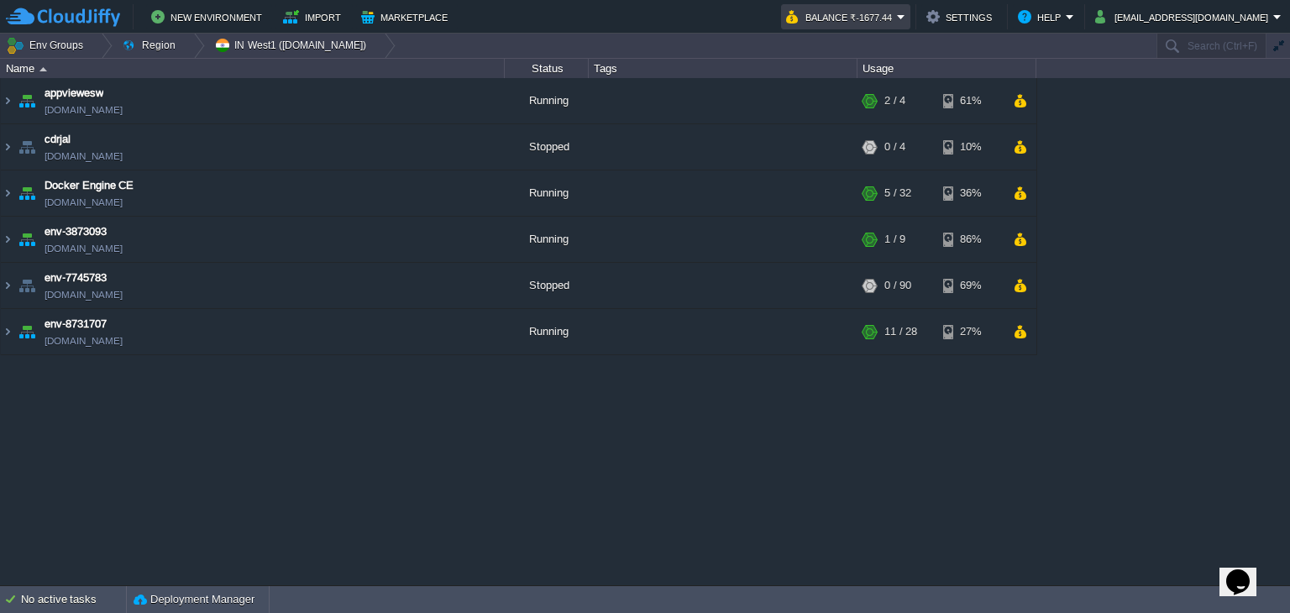
click at [897, 14] on button "Balance ₹-1677.44" at bounding box center [841, 17] width 111 height 20
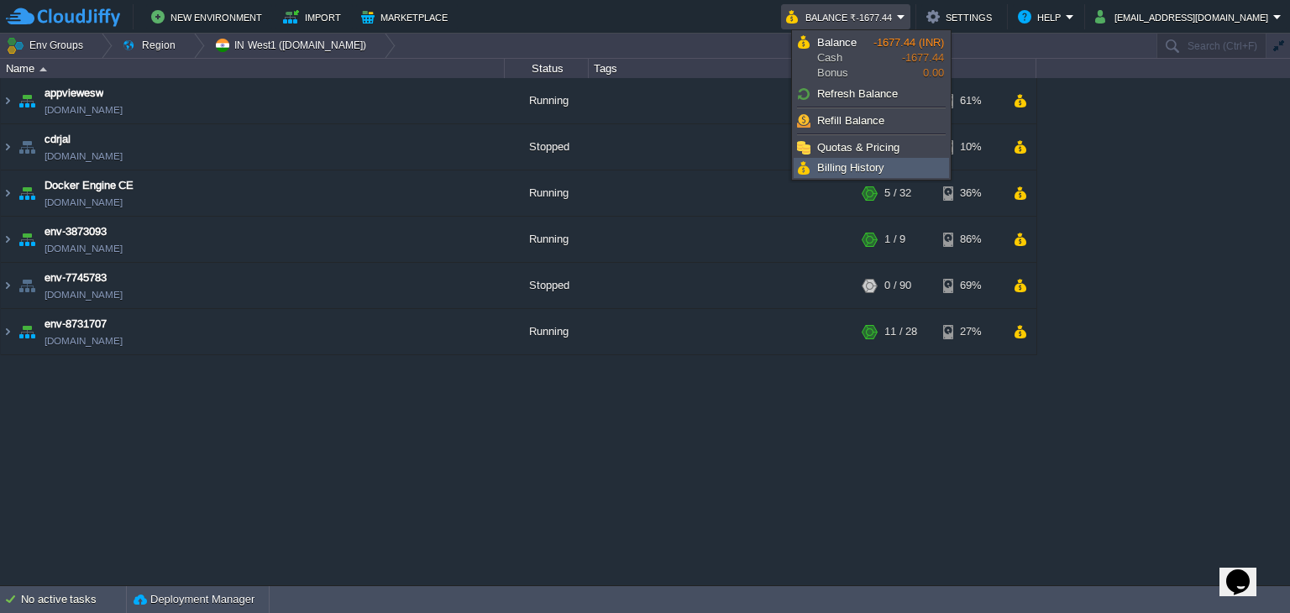
click at [887, 173] on link "Billing History" at bounding box center [872, 168] width 154 height 18
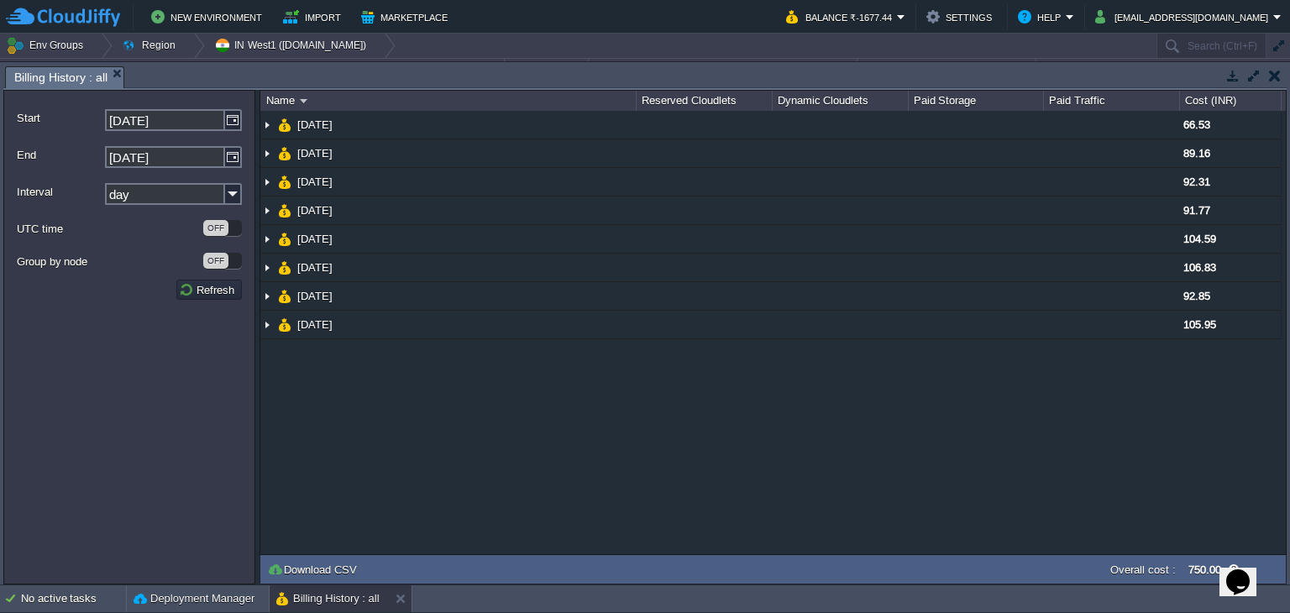
click at [1230, 76] on button "button" at bounding box center [1233, 75] width 15 height 15
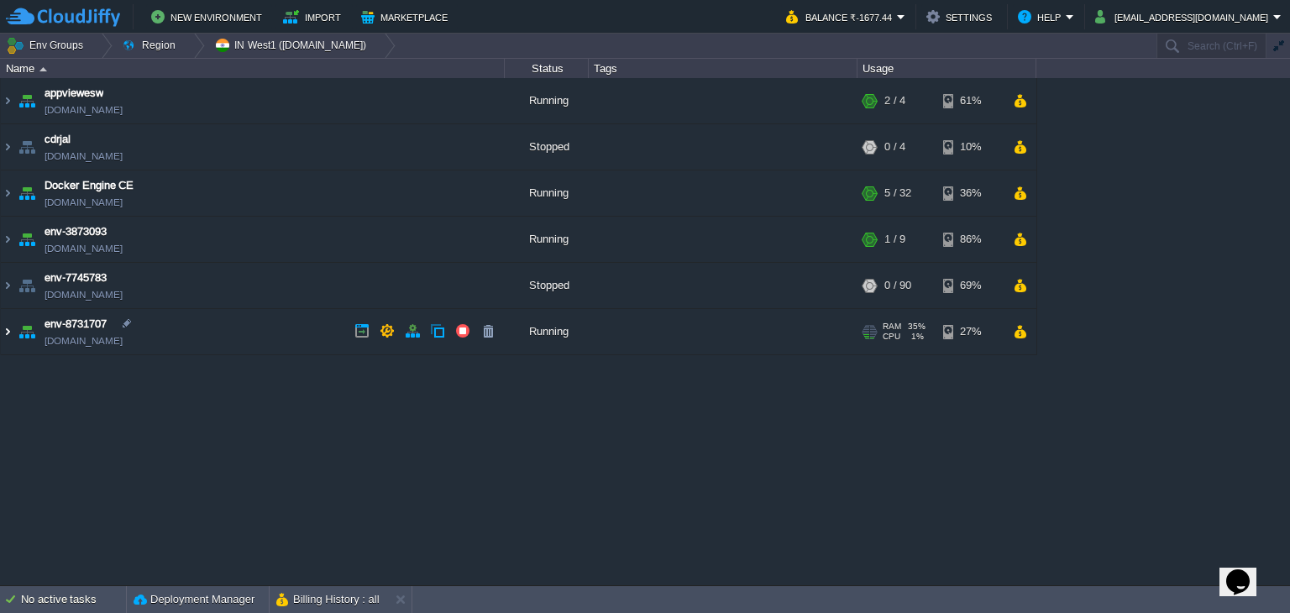
click at [8, 325] on img at bounding box center [7, 331] width 13 height 45
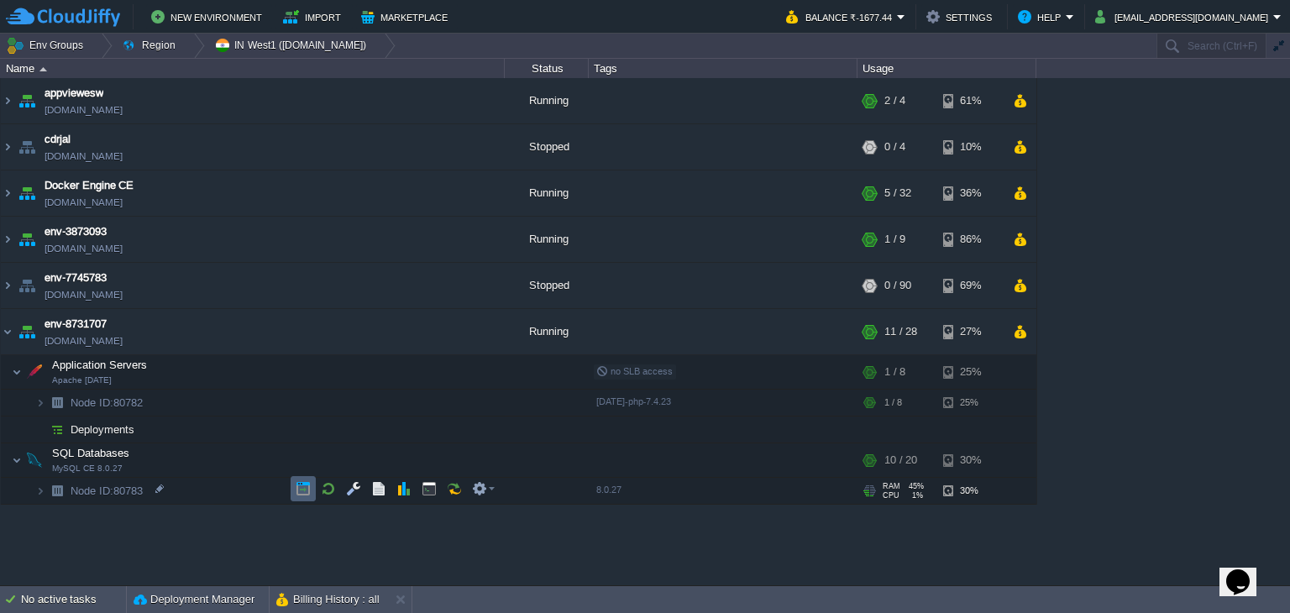
click at [305, 491] on button "button" at bounding box center [303, 488] width 15 height 15
click at [8, 191] on img at bounding box center [7, 193] width 13 height 45
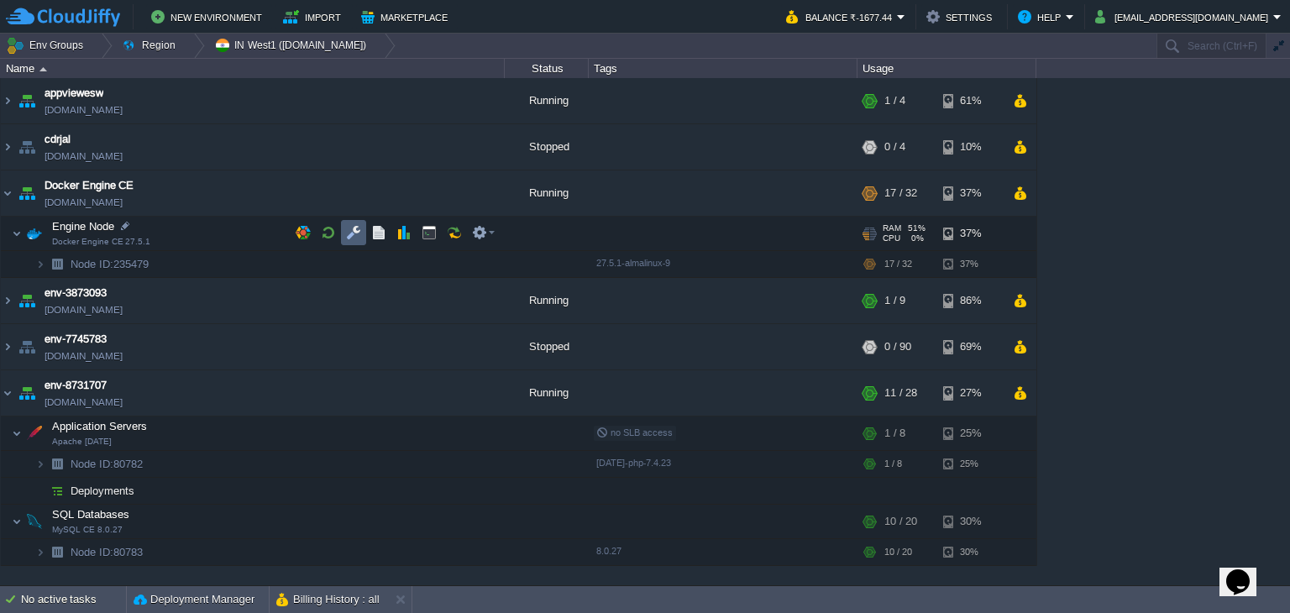
click at [349, 239] on button "button" at bounding box center [353, 232] width 15 height 15
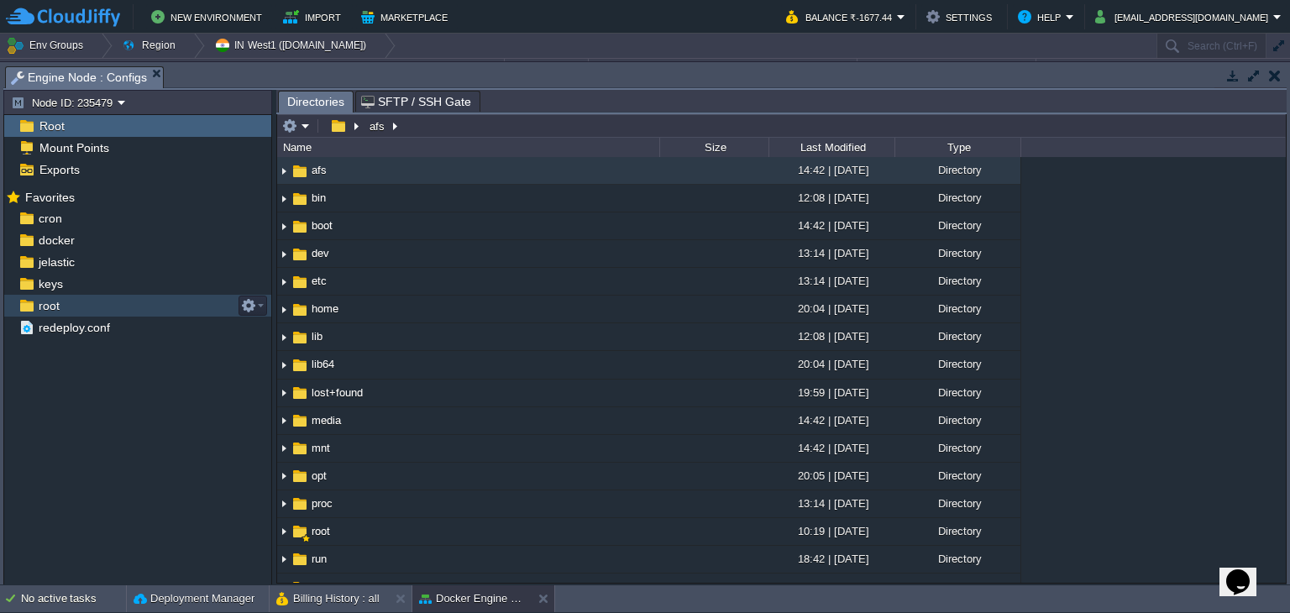
click at [133, 302] on div "root" at bounding box center [137, 306] width 267 height 22
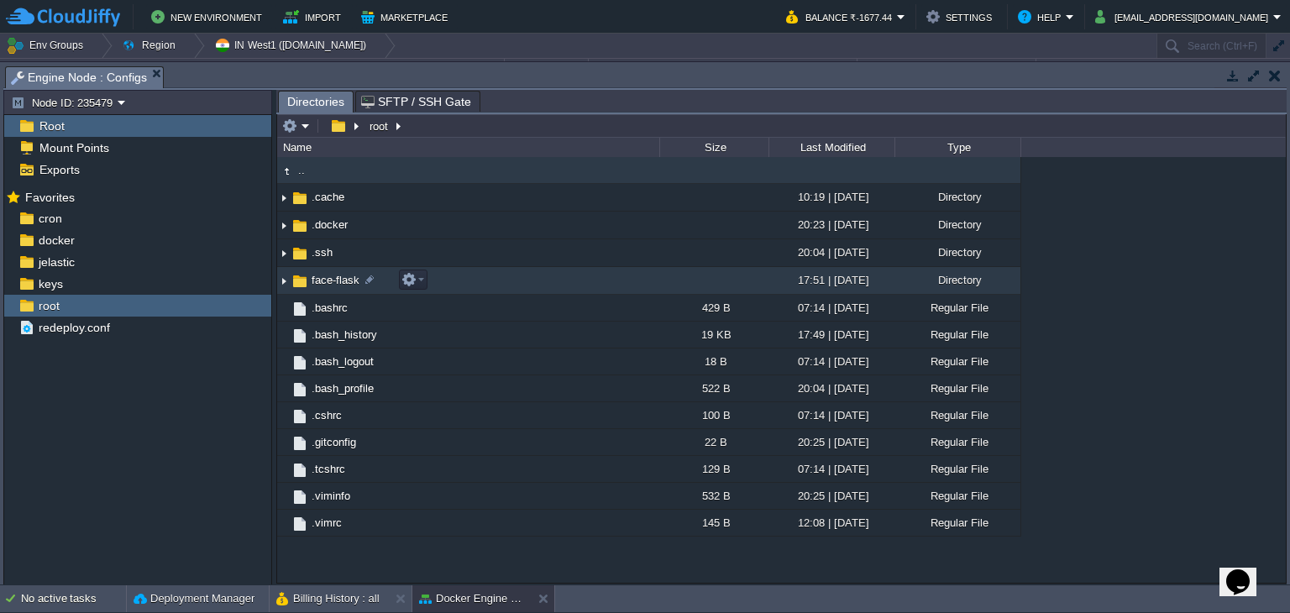
click at [512, 286] on td "face-flask" at bounding box center [468, 281] width 382 height 28
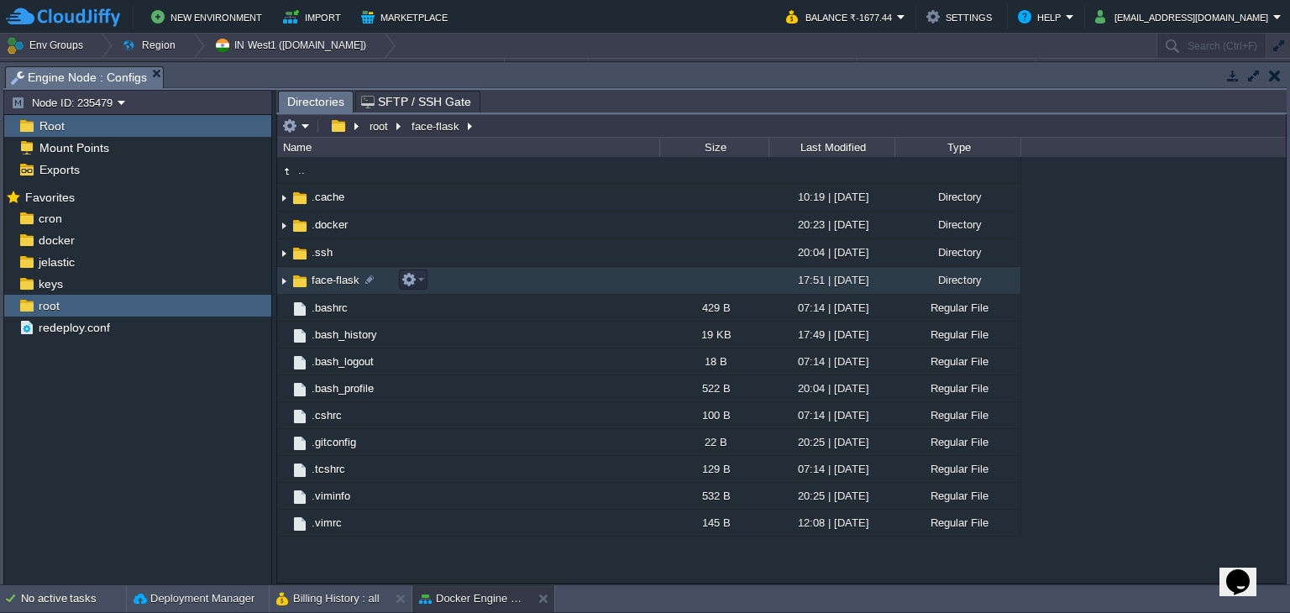
click at [512, 286] on td "face-flask" at bounding box center [468, 281] width 382 height 28
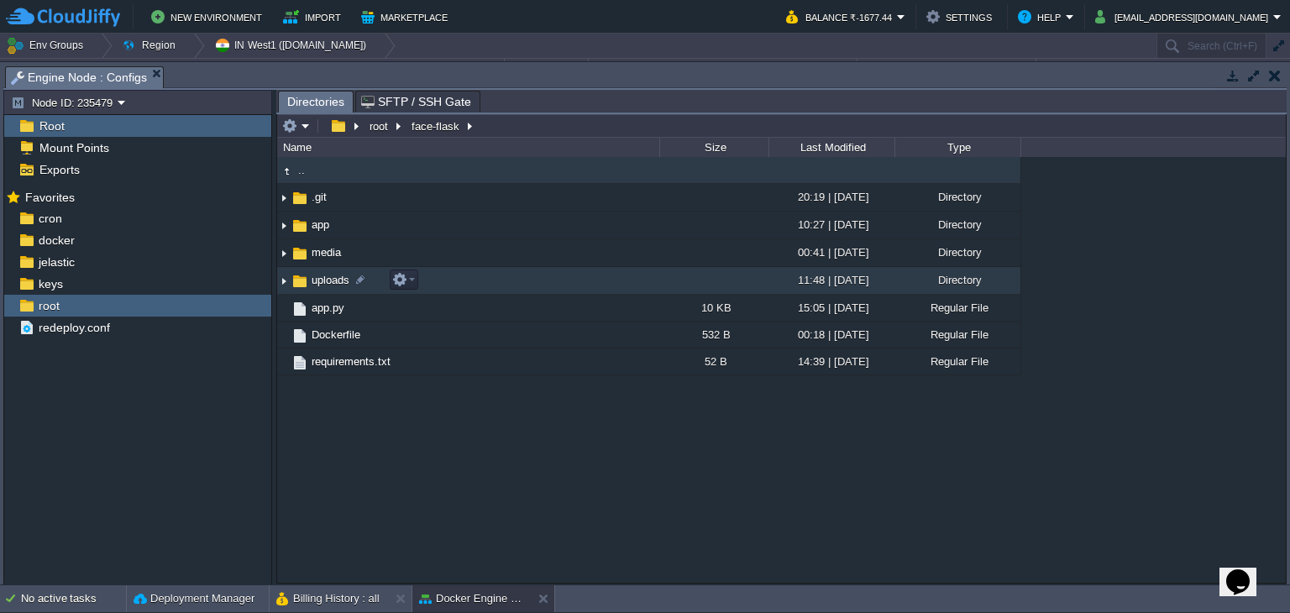
click at [457, 281] on td "uploads" at bounding box center [468, 281] width 382 height 28
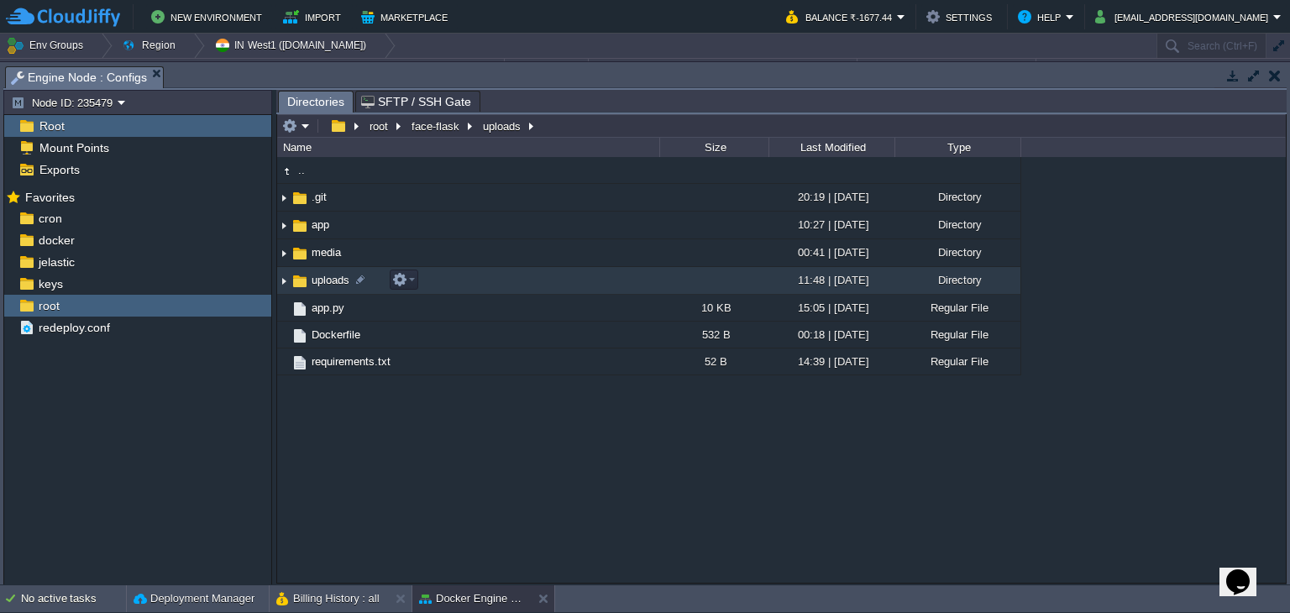
click at [562, 279] on td "uploads" at bounding box center [468, 281] width 382 height 28
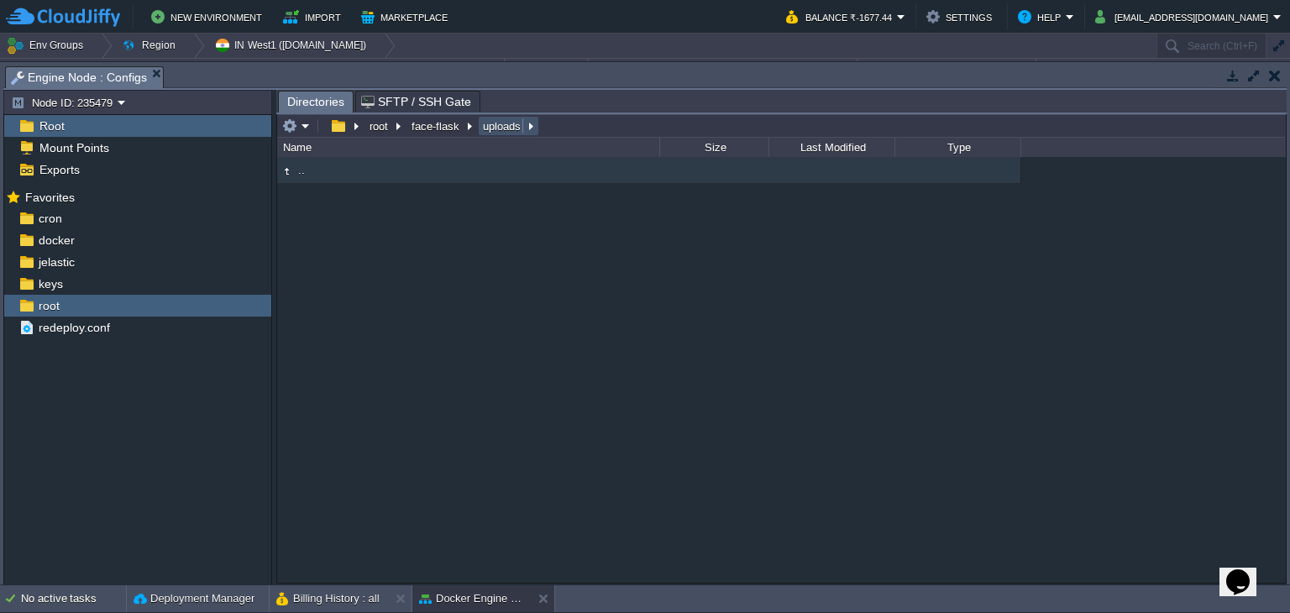
click at [494, 129] on button "uploads" at bounding box center [502, 125] width 45 height 15
click at [438, 132] on button "face-flask" at bounding box center [436, 125] width 55 height 15
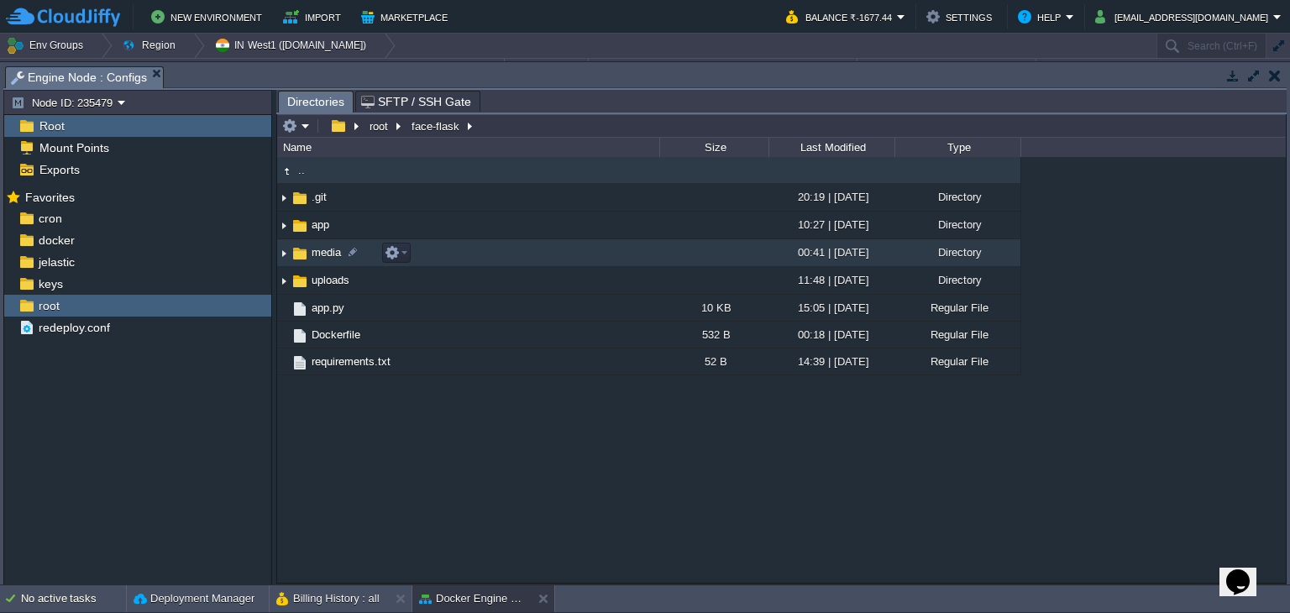
click at [448, 247] on td "media" at bounding box center [468, 253] width 382 height 28
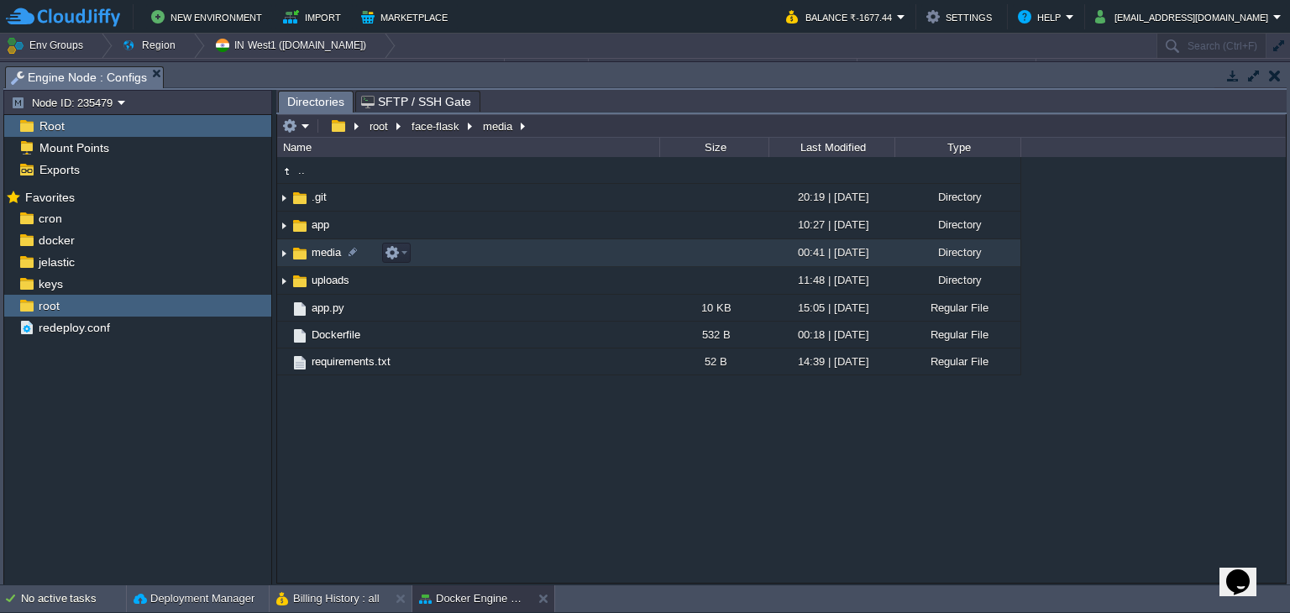
click at [448, 247] on td "media" at bounding box center [468, 253] width 382 height 28
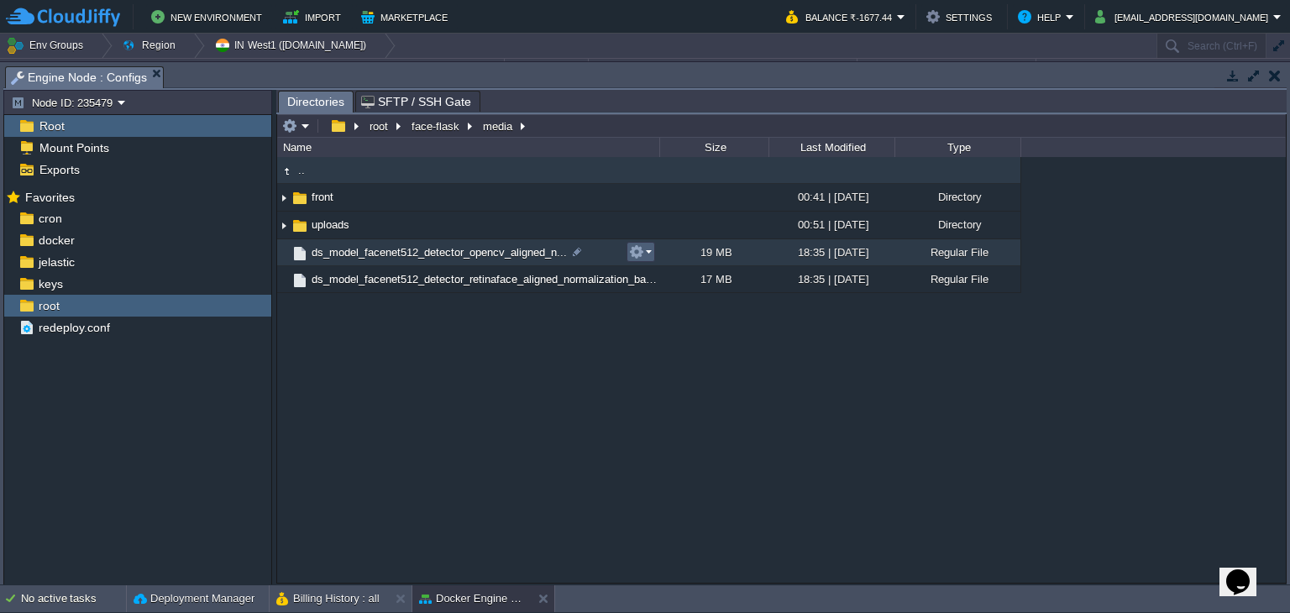
click at [645, 255] on em at bounding box center [640, 251] width 23 height 15
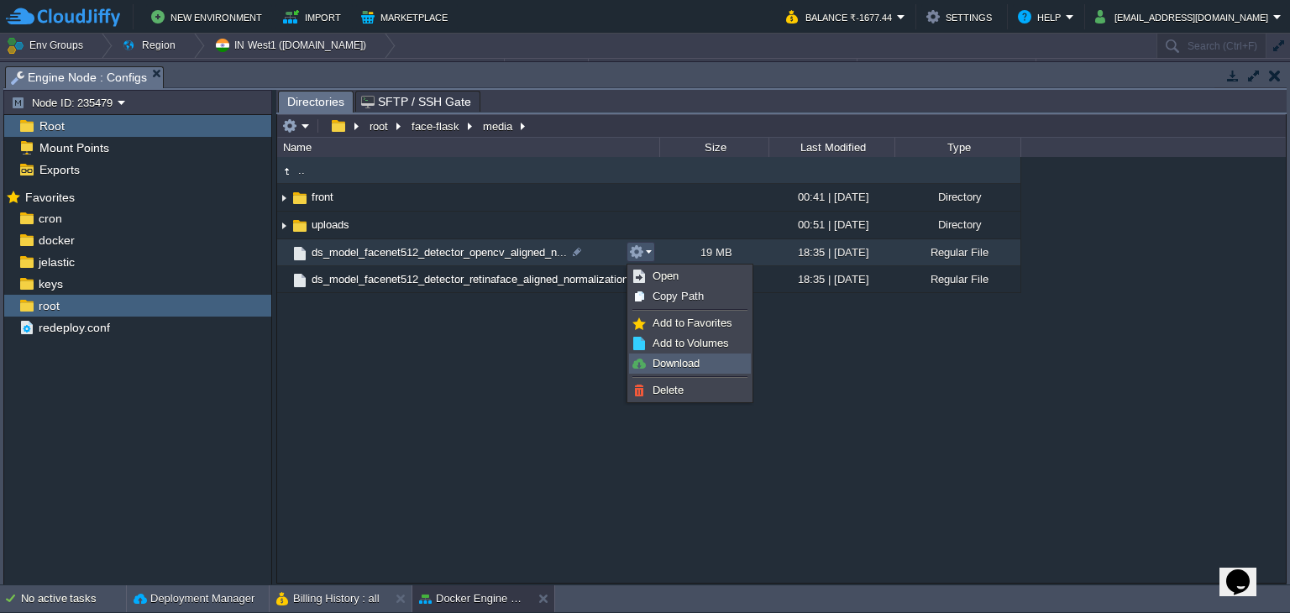
click at [659, 367] on span "Download" at bounding box center [676, 363] width 47 height 13
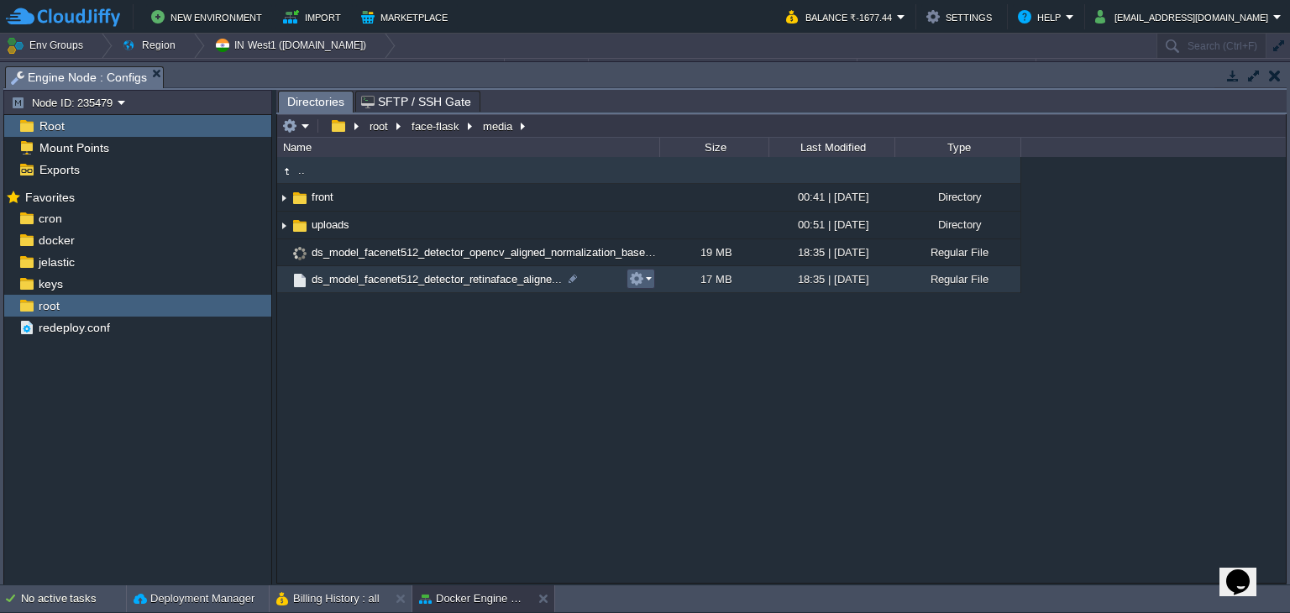
click at [651, 281] on em at bounding box center [640, 278] width 23 height 15
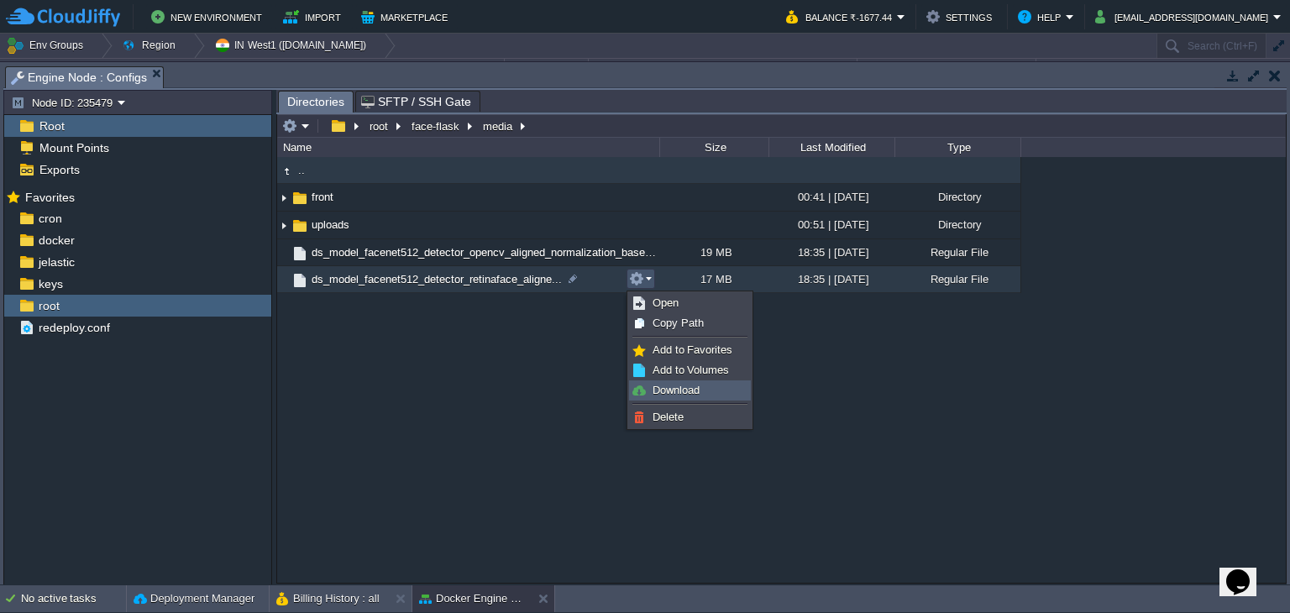
click at [664, 386] on span "Download" at bounding box center [676, 390] width 47 height 13
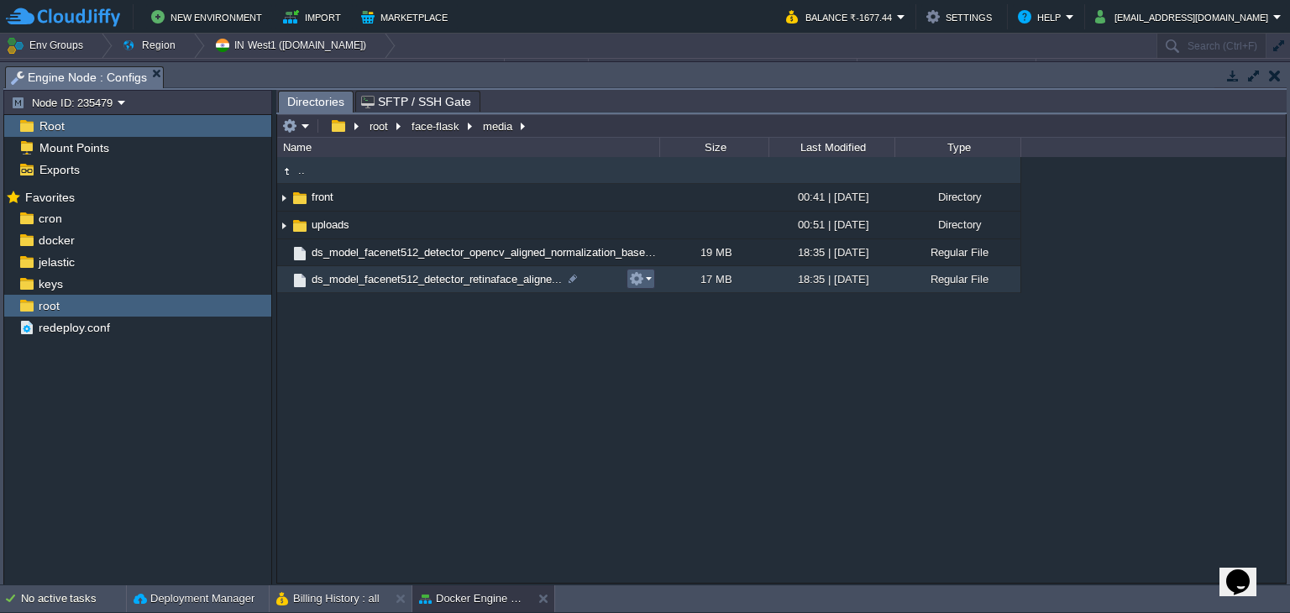
click at [648, 280] on em at bounding box center [640, 278] width 23 height 15
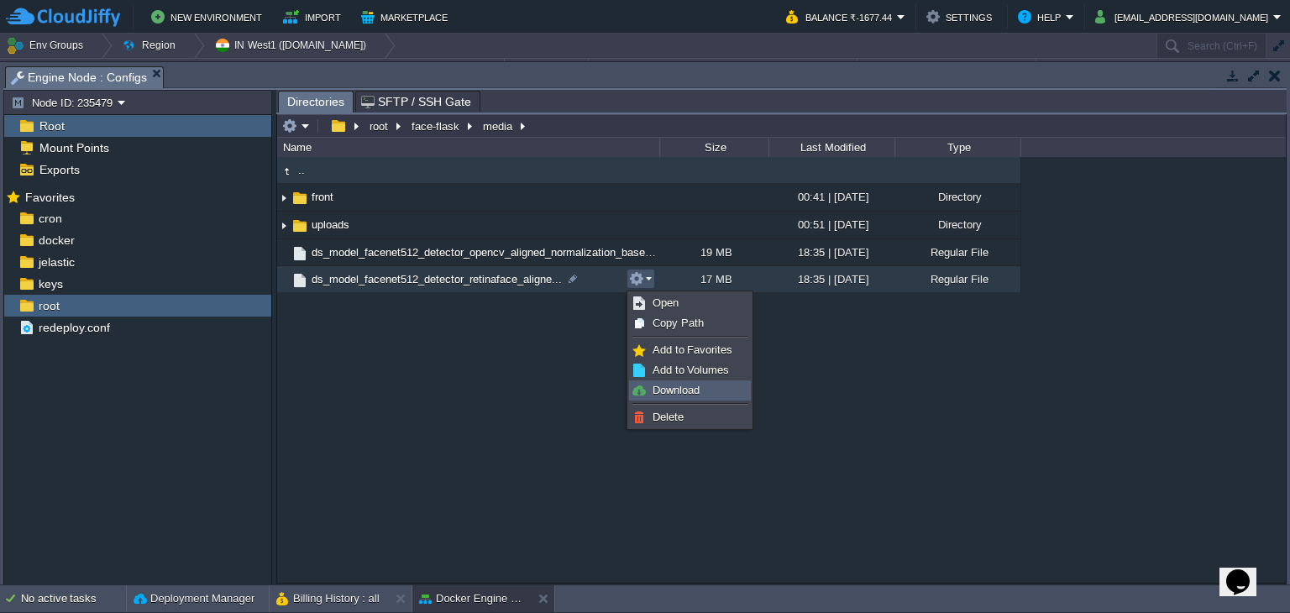
click at [677, 391] on span "Download" at bounding box center [676, 390] width 47 height 13
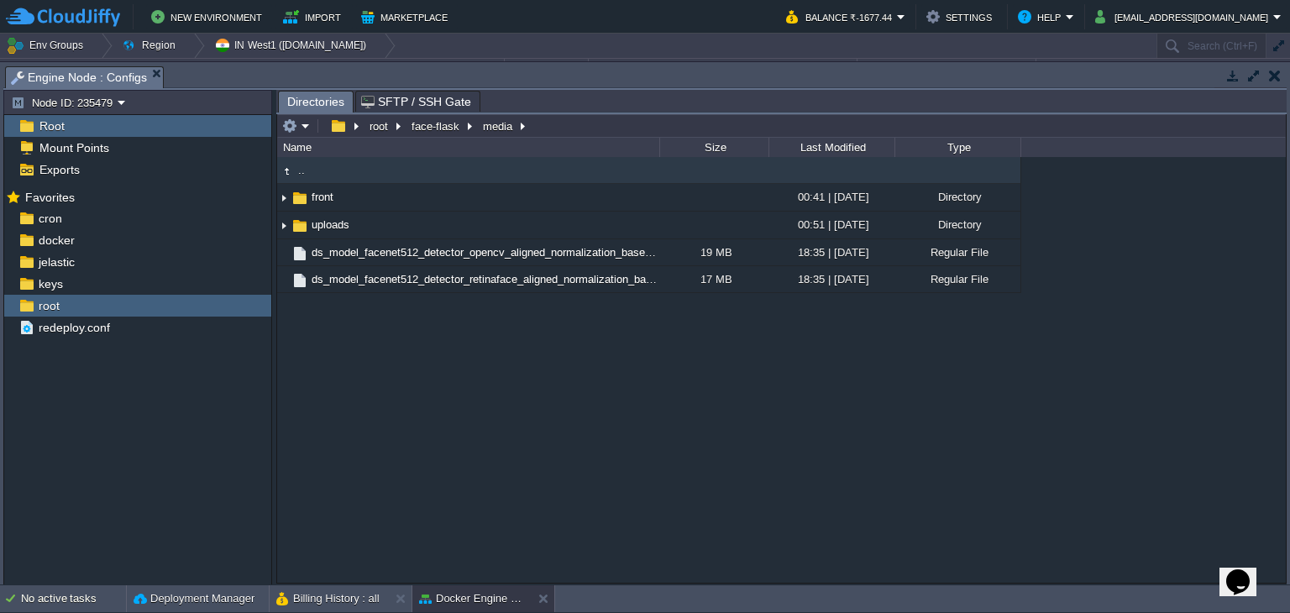
click at [1159, 239] on div ".. front 00:41 | [DATE] Directory uploads 00:51 | [DATE] Directory ds_model_fac…" at bounding box center [781, 370] width 1009 height 426
click at [1200, 16] on button "[EMAIL_ADDRESS][DOMAIN_NAME]" at bounding box center [1184, 17] width 178 height 20
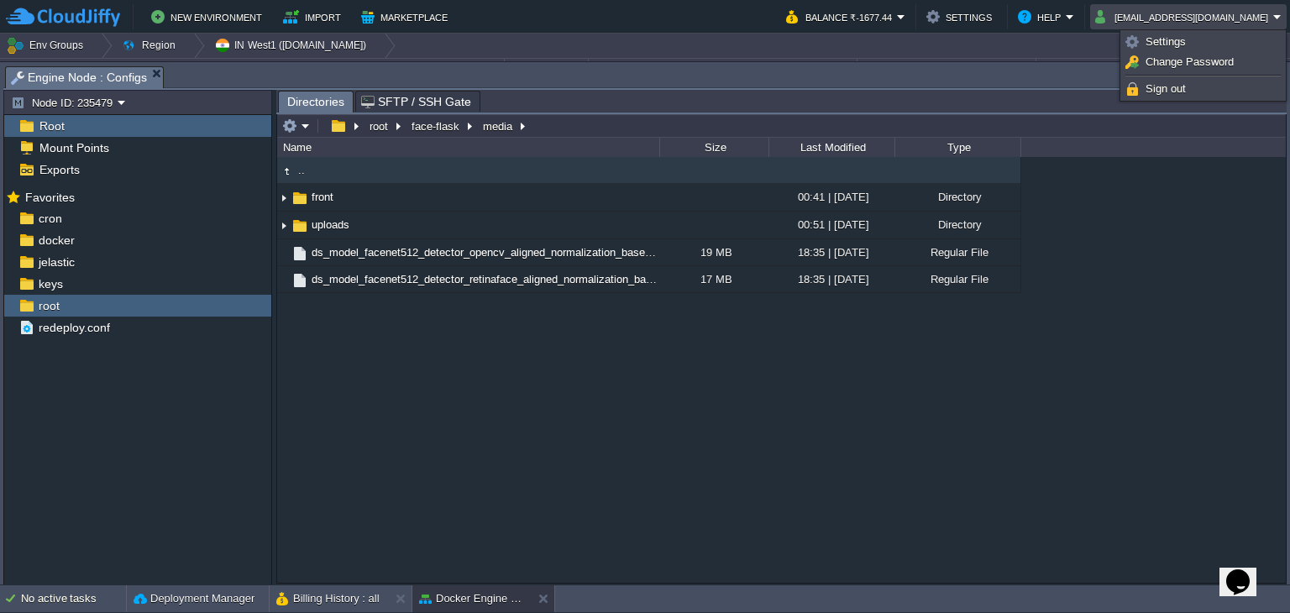
click at [1116, 192] on div ".. front 00:41 | [DATE] Directory uploads 00:51 | [DATE] Directory ds_model_fac…" at bounding box center [781, 370] width 1009 height 426
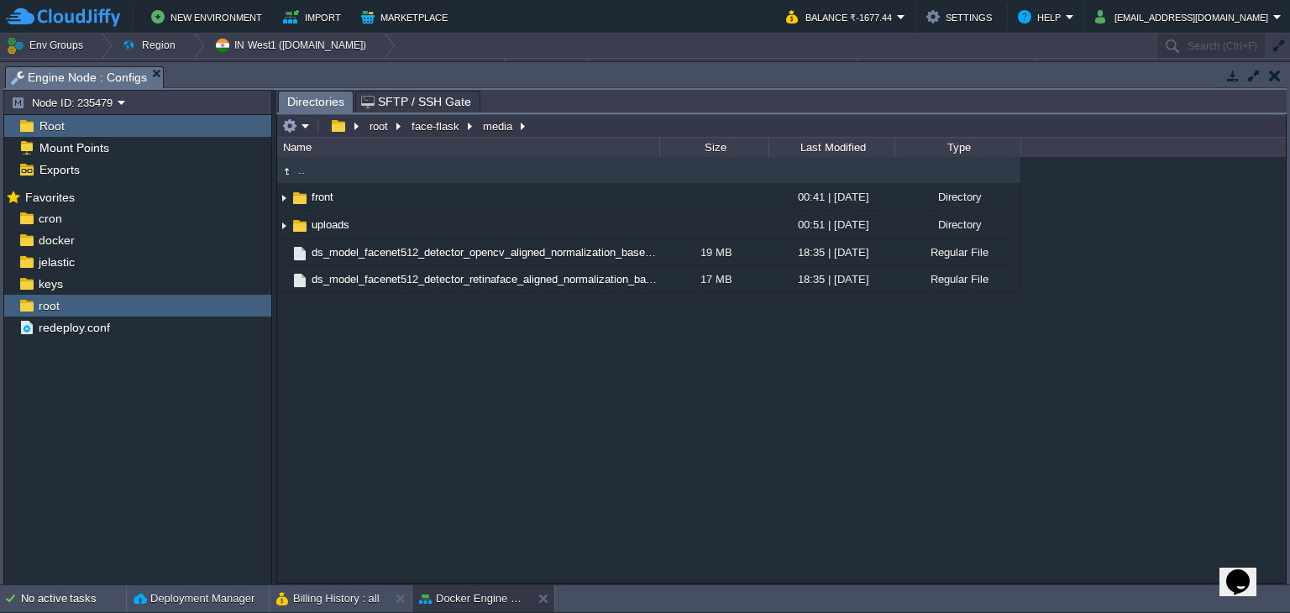
click at [1276, 75] on button "button" at bounding box center [1275, 75] width 12 height 15
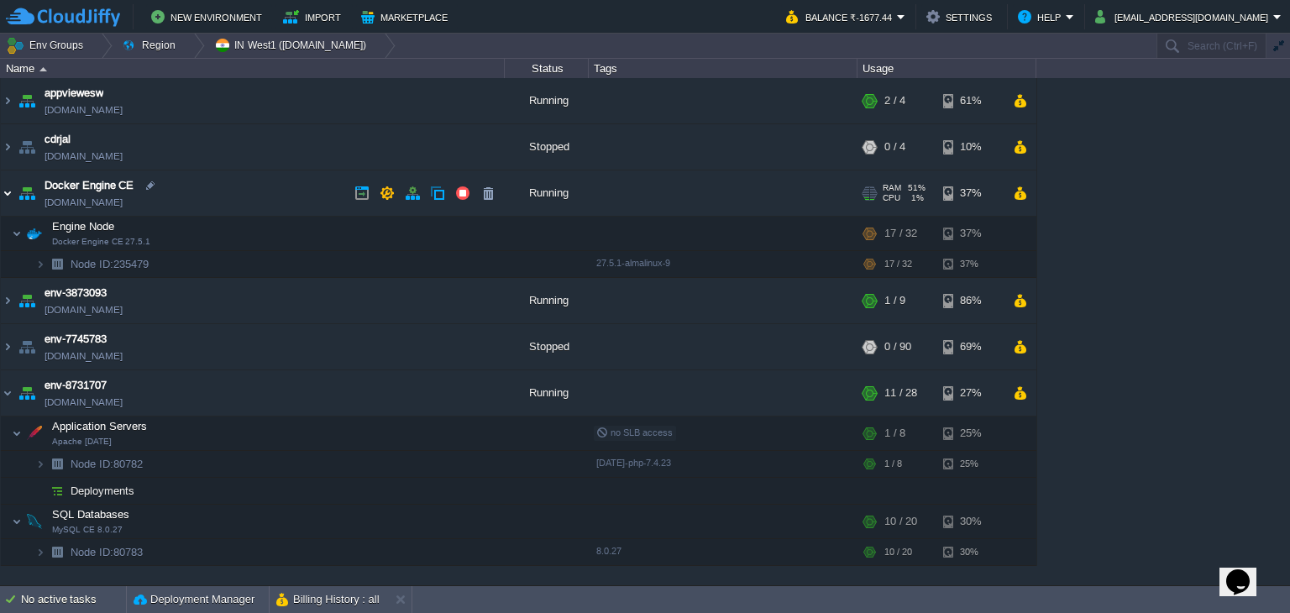
click at [7, 192] on img at bounding box center [7, 193] width 13 height 45
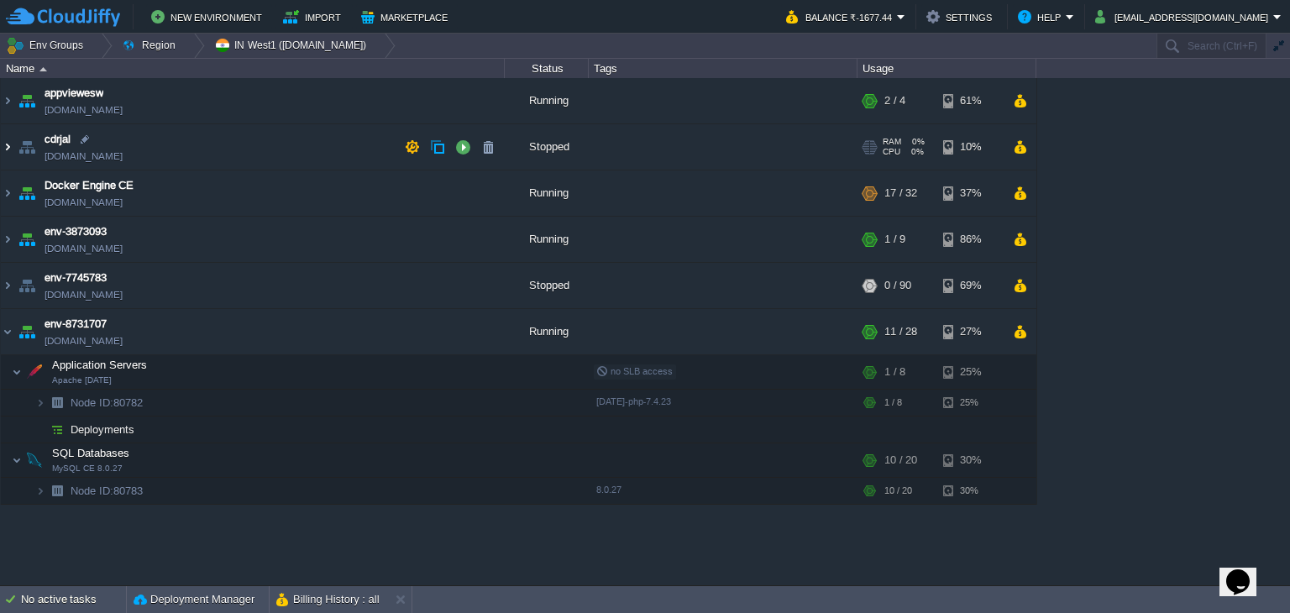
click at [4, 150] on img at bounding box center [7, 146] width 13 height 45
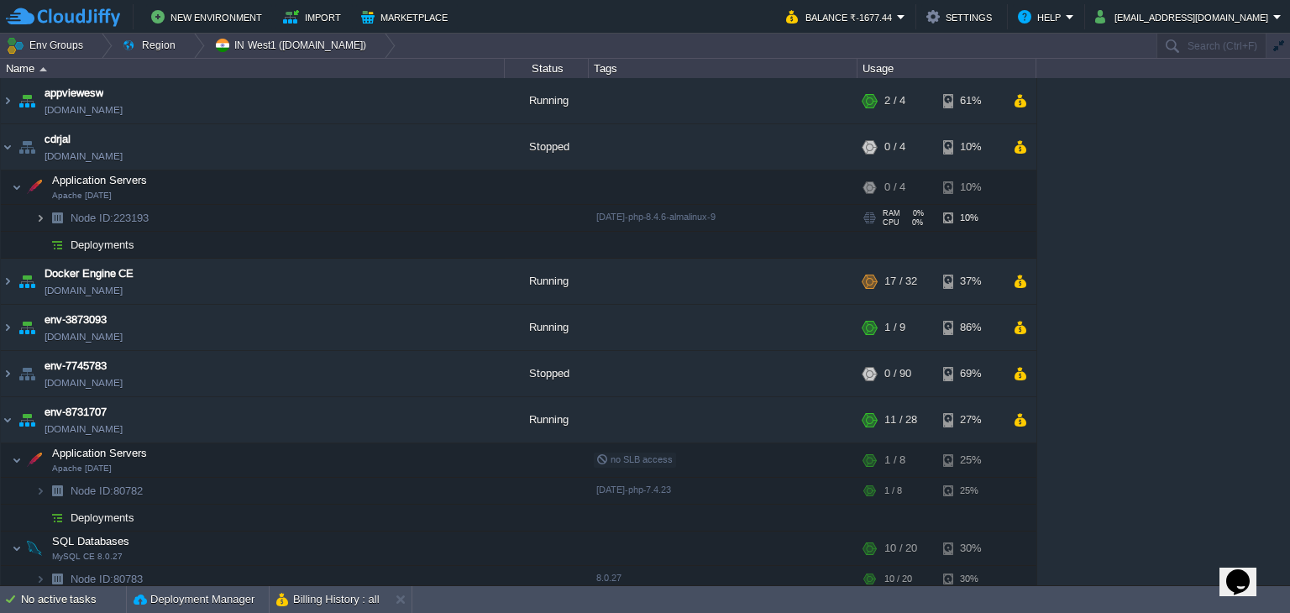
click at [40, 218] on img at bounding box center [40, 218] width 10 height 26
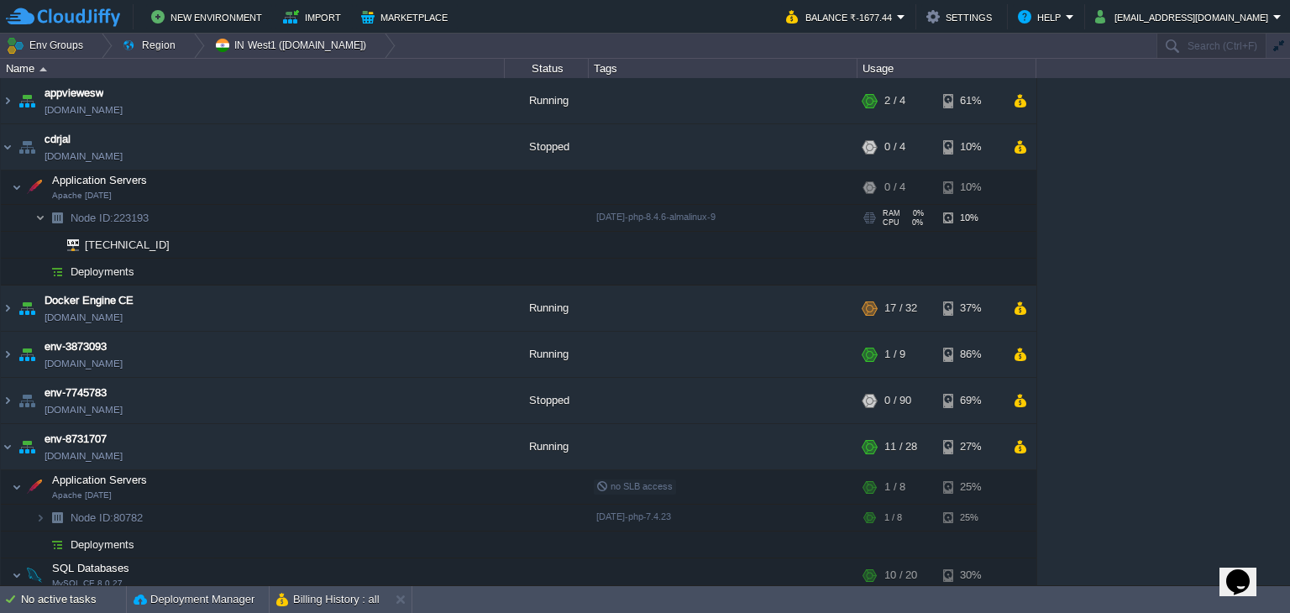
click at [40, 218] on img at bounding box center [40, 218] width 10 height 26
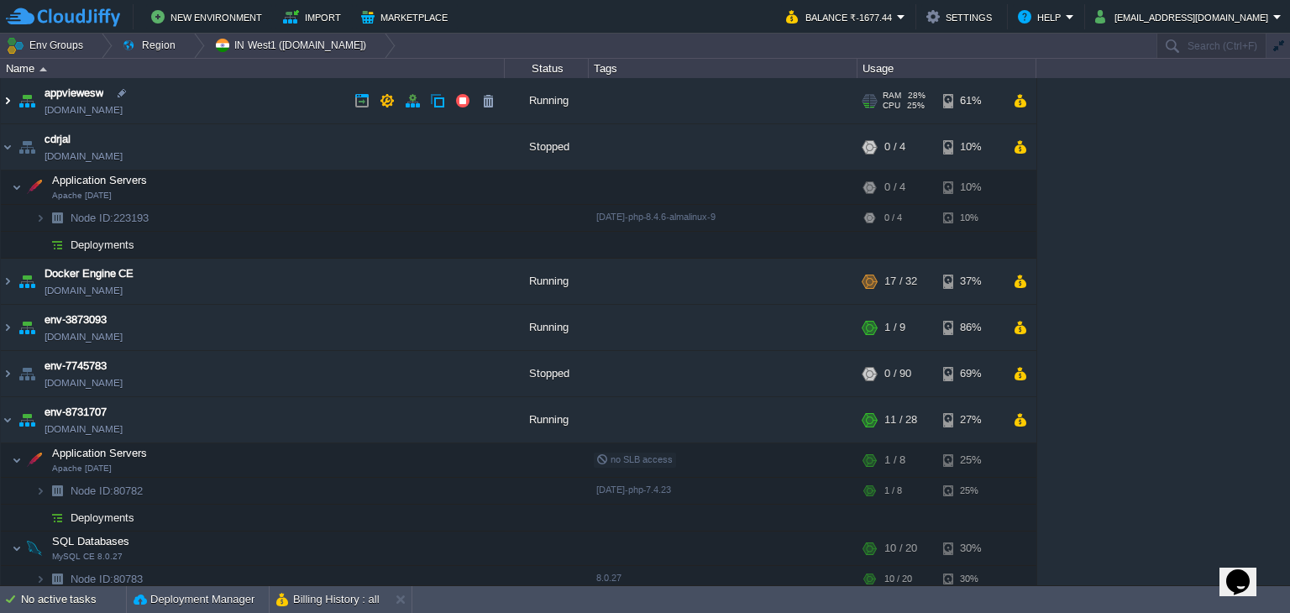
click at [8, 101] on img at bounding box center [7, 100] width 13 height 45
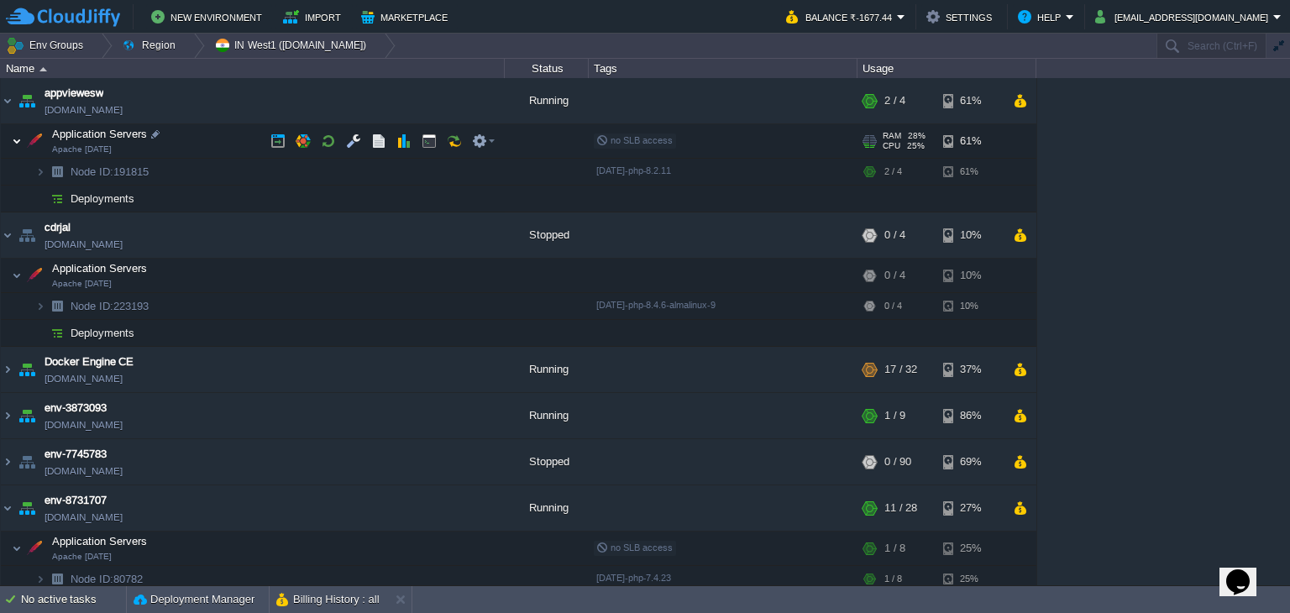
click at [17, 139] on img at bounding box center [17, 141] width 10 height 34
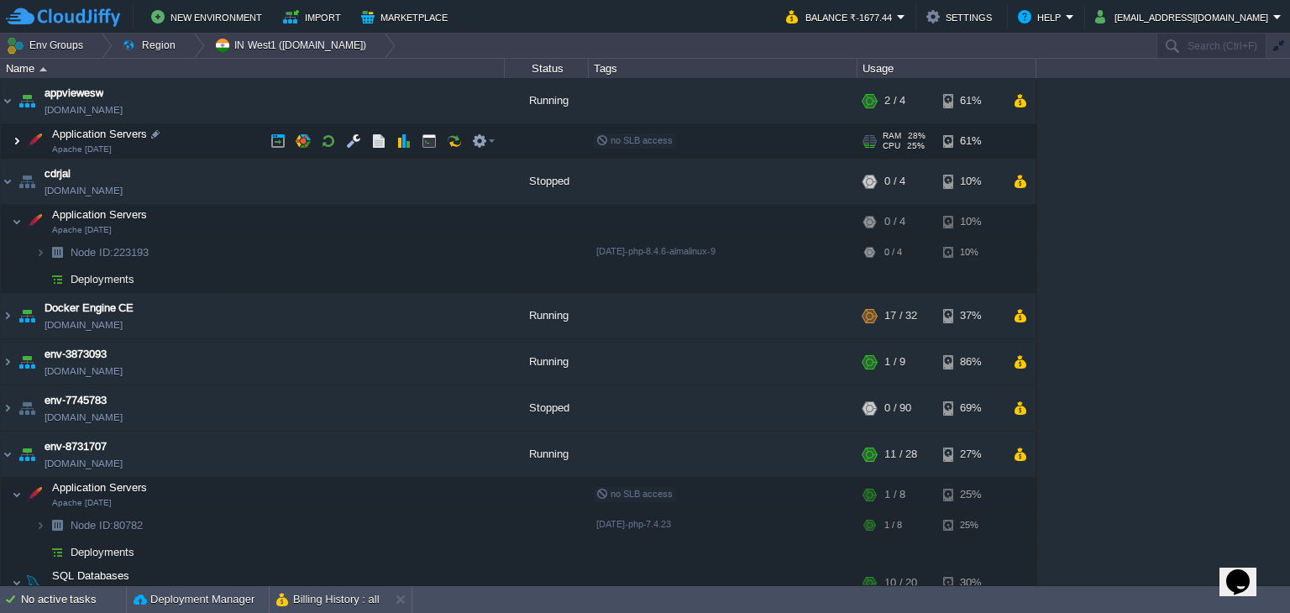
click at [16, 139] on img at bounding box center [17, 141] width 10 height 34
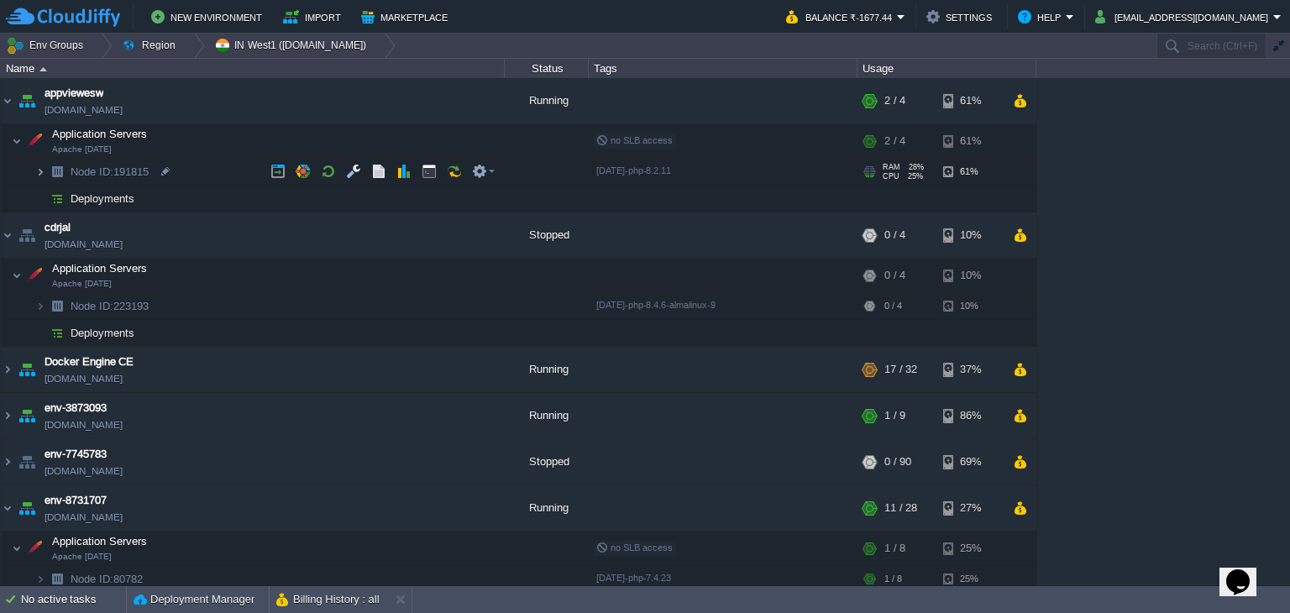
click at [37, 171] on img at bounding box center [40, 172] width 10 height 26
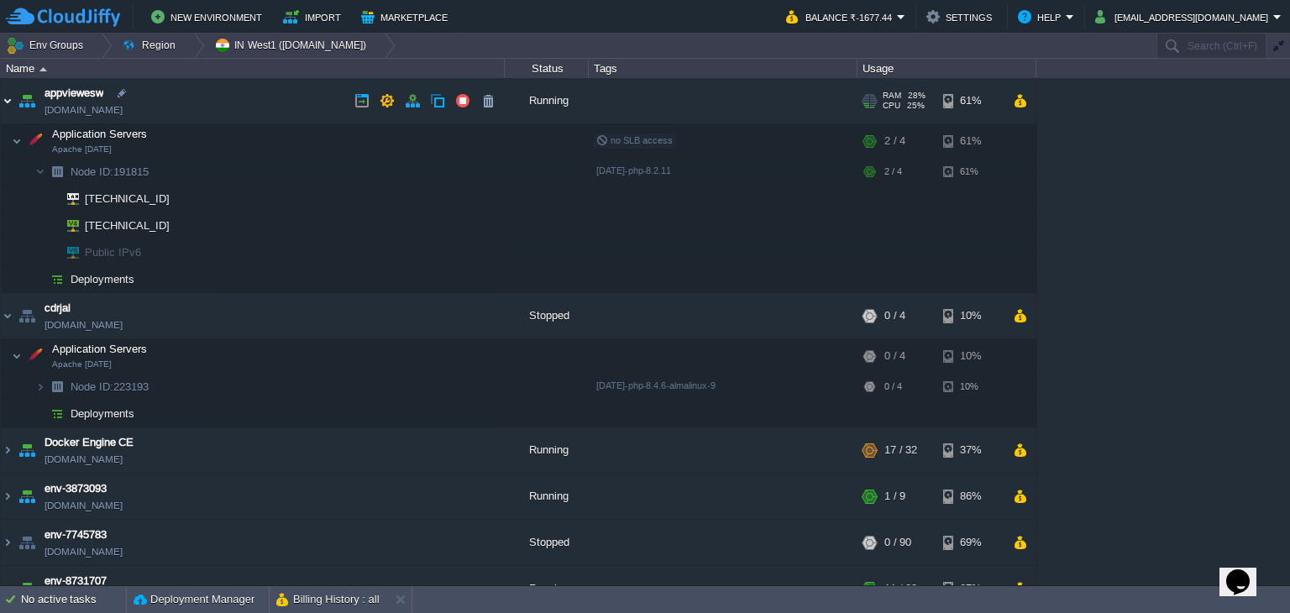
click at [9, 97] on img at bounding box center [7, 100] width 13 height 45
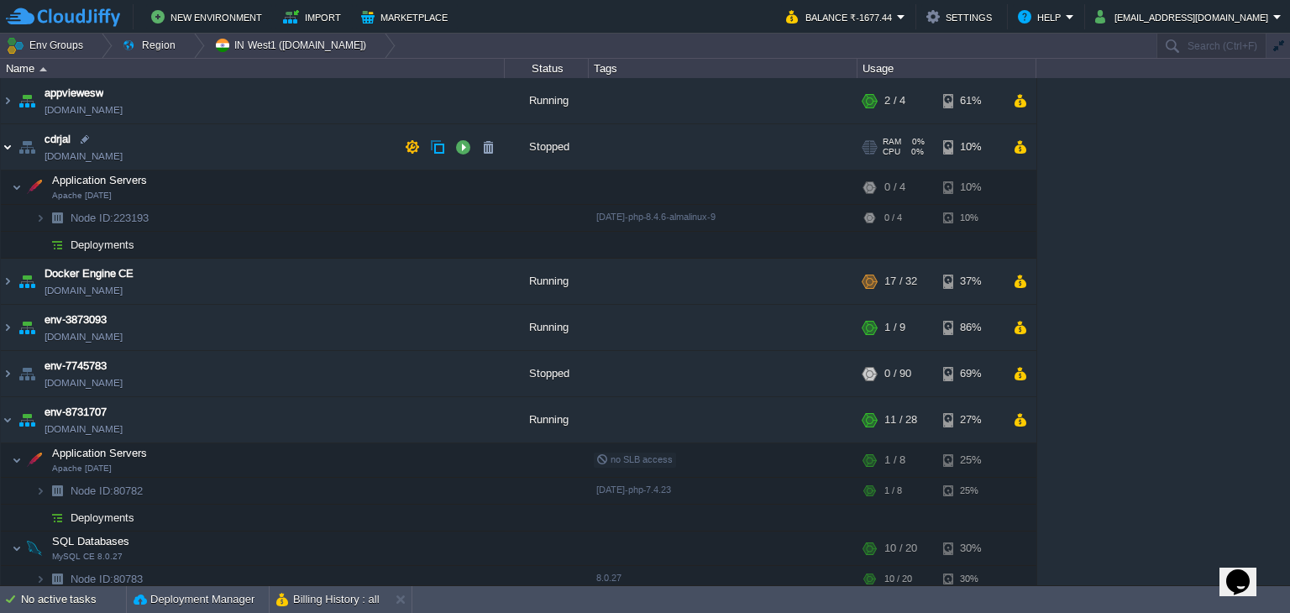
click at [5, 144] on img at bounding box center [7, 146] width 13 height 45
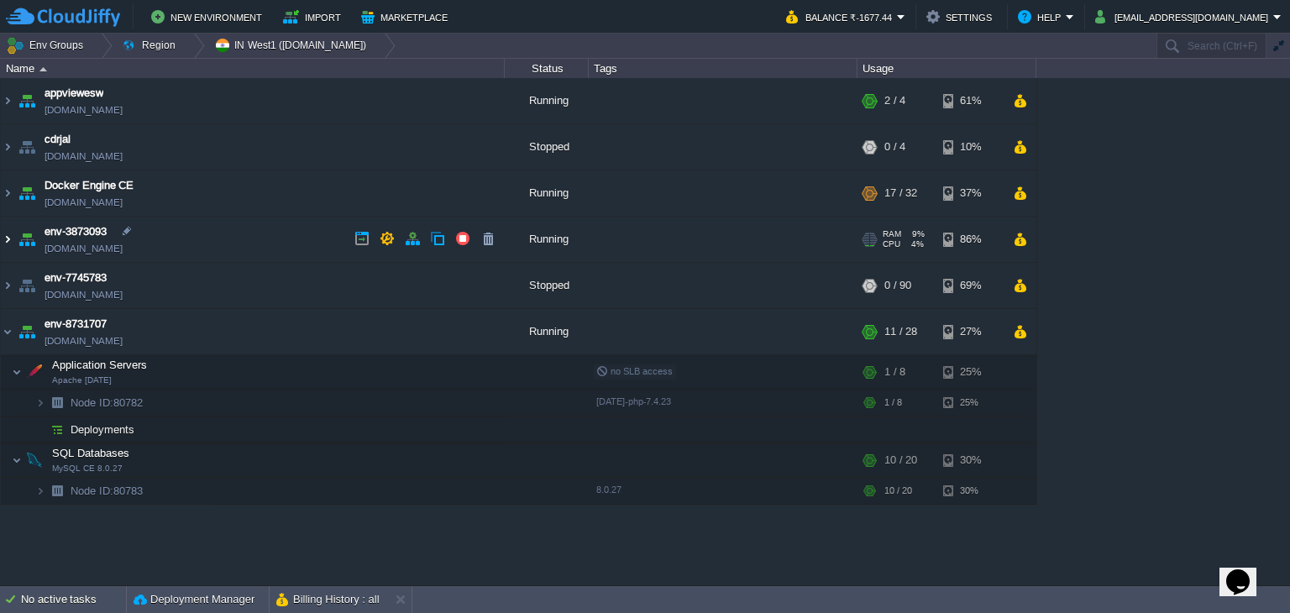
click at [7, 238] on img at bounding box center [7, 239] width 13 height 45
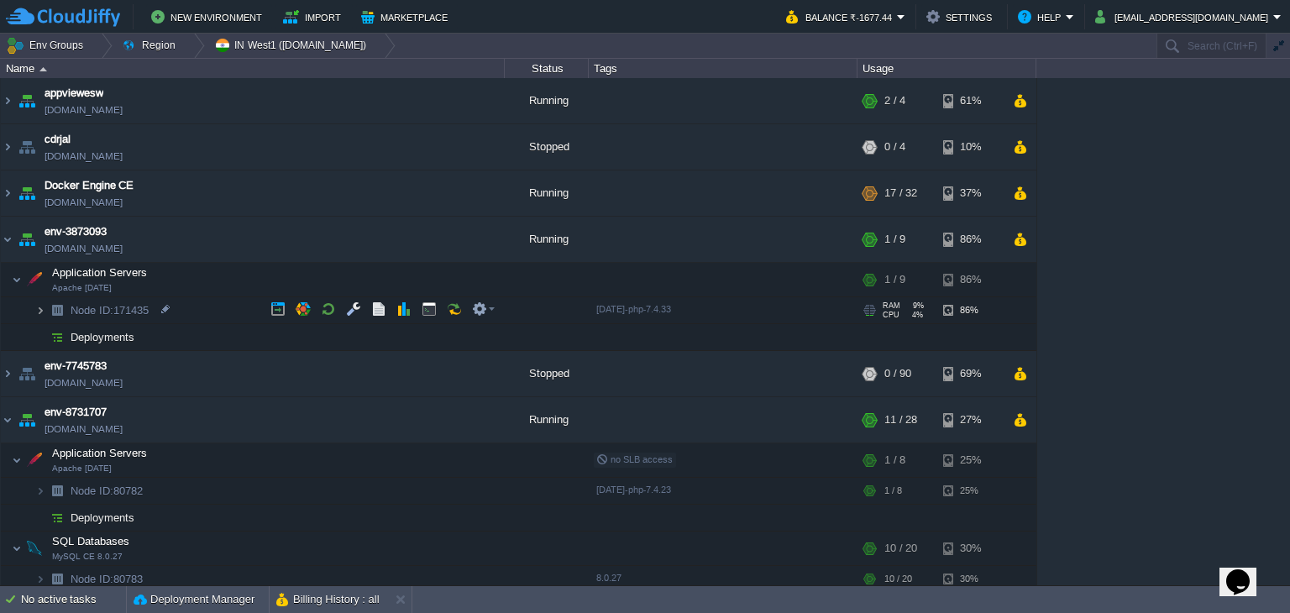
click at [39, 307] on img at bounding box center [40, 310] width 10 height 26
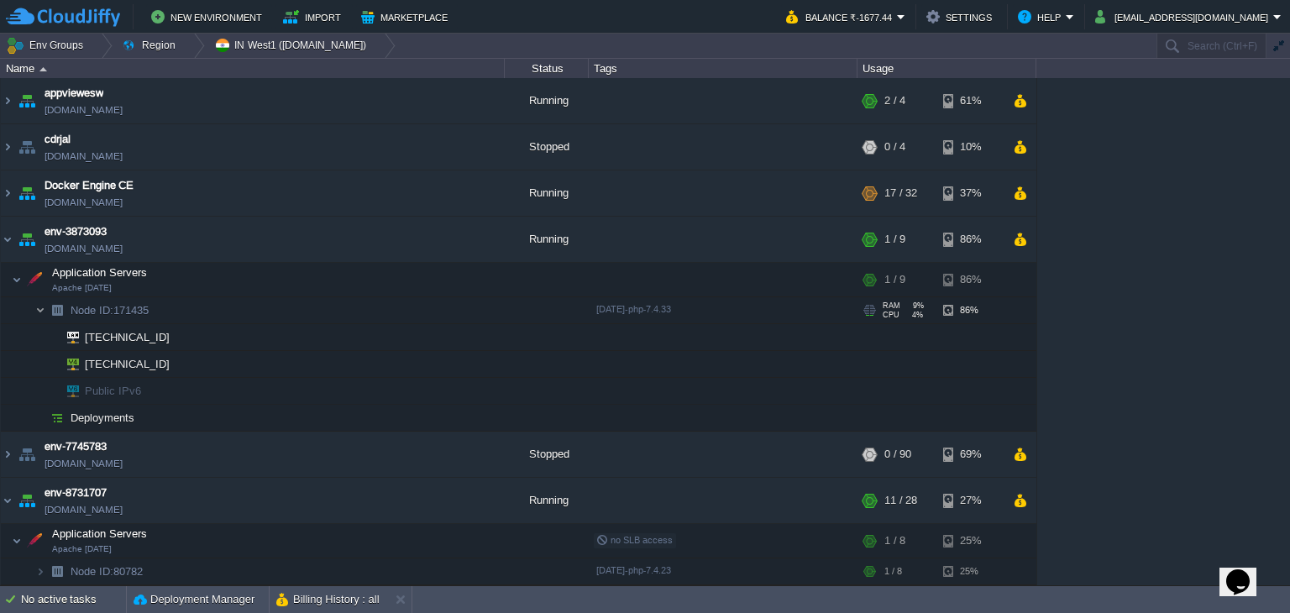
click at [39, 307] on img at bounding box center [40, 310] width 10 height 26
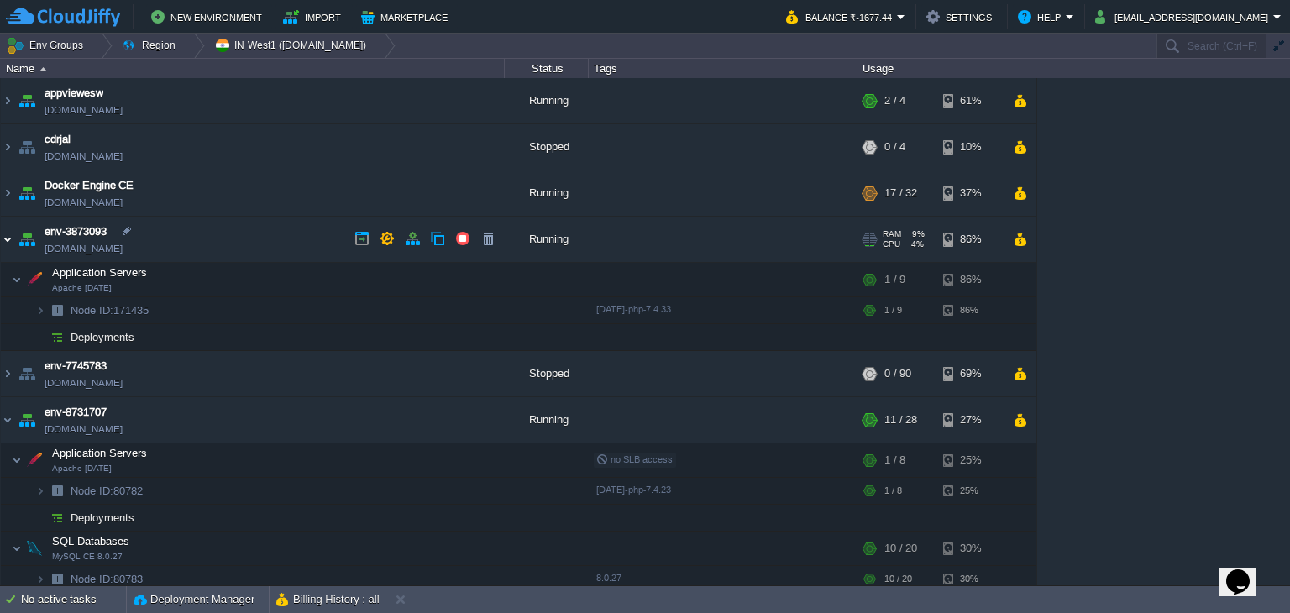
click at [9, 234] on img at bounding box center [7, 239] width 13 height 45
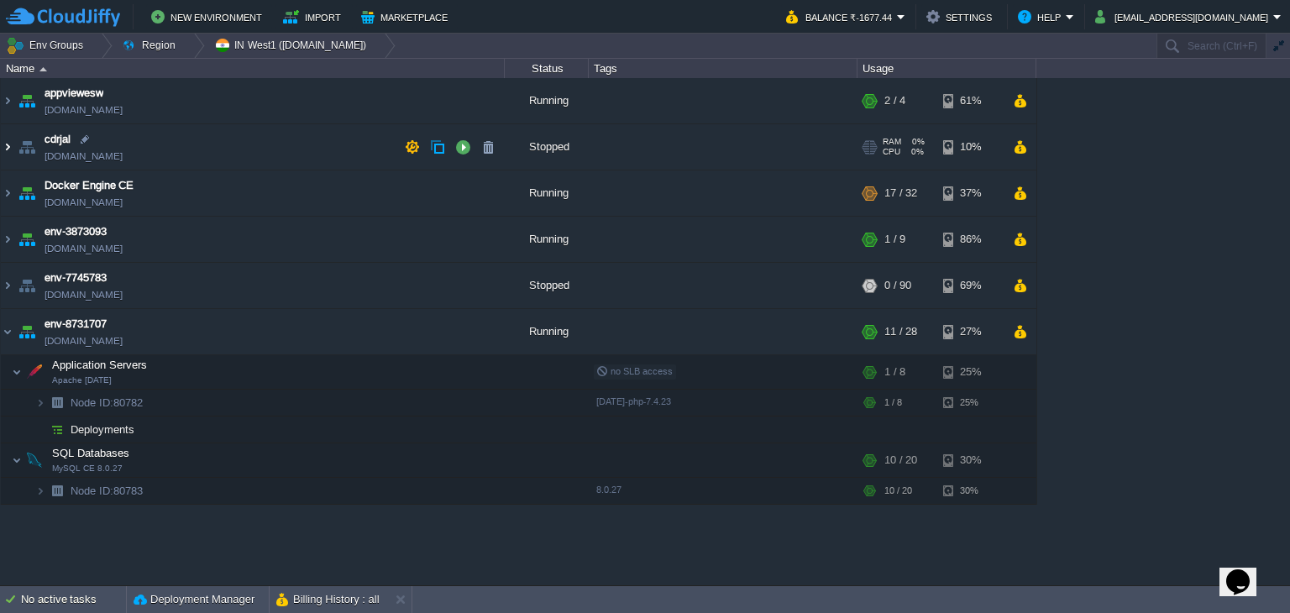
click at [7, 143] on img at bounding box center [7, 146] width 13 height 45
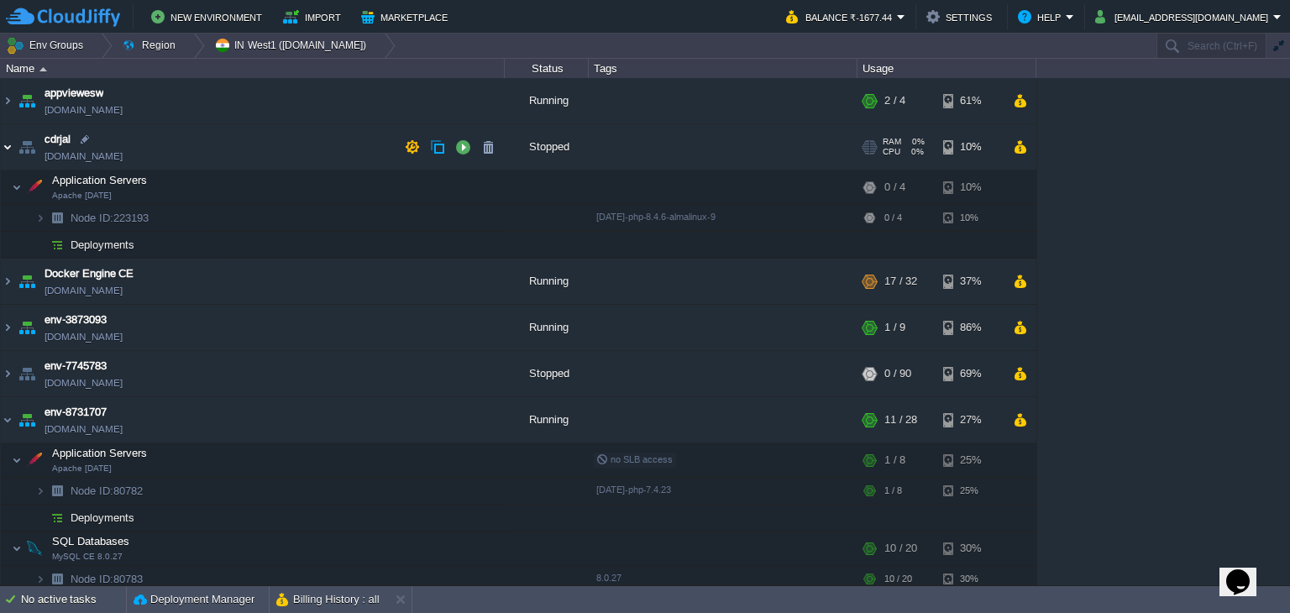
click at [3, 144] on img at bounding box center [7, 146] width 13 height 45
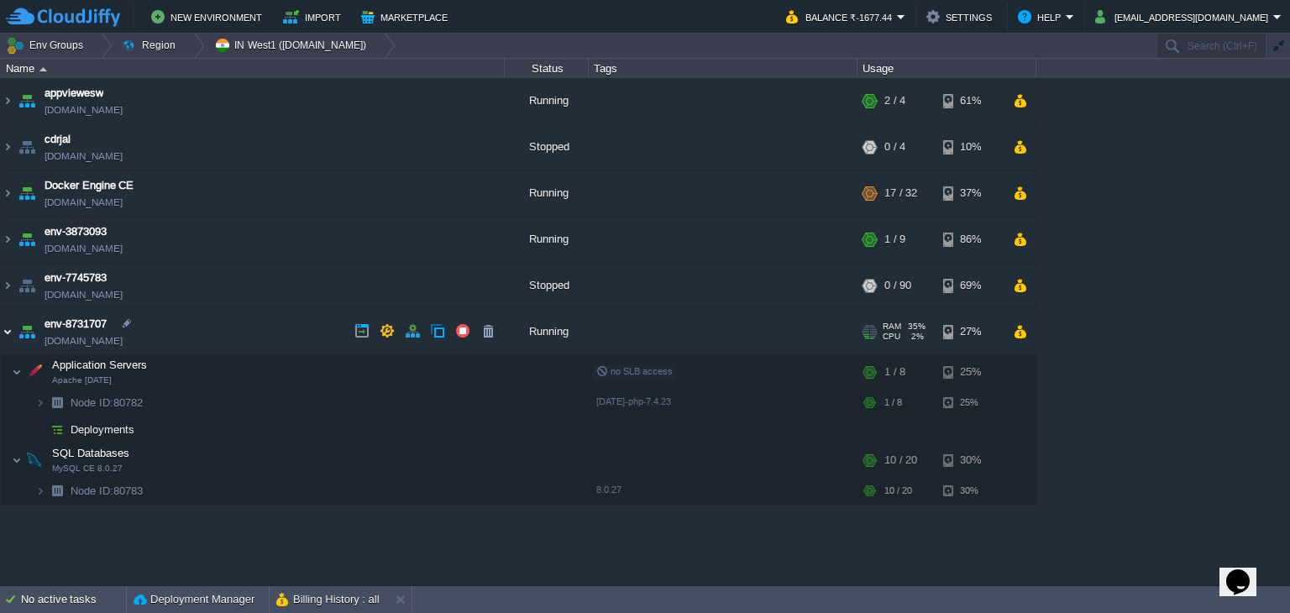
click at [7, 333] on img at bounding box center [7, 331] width 13 height 45
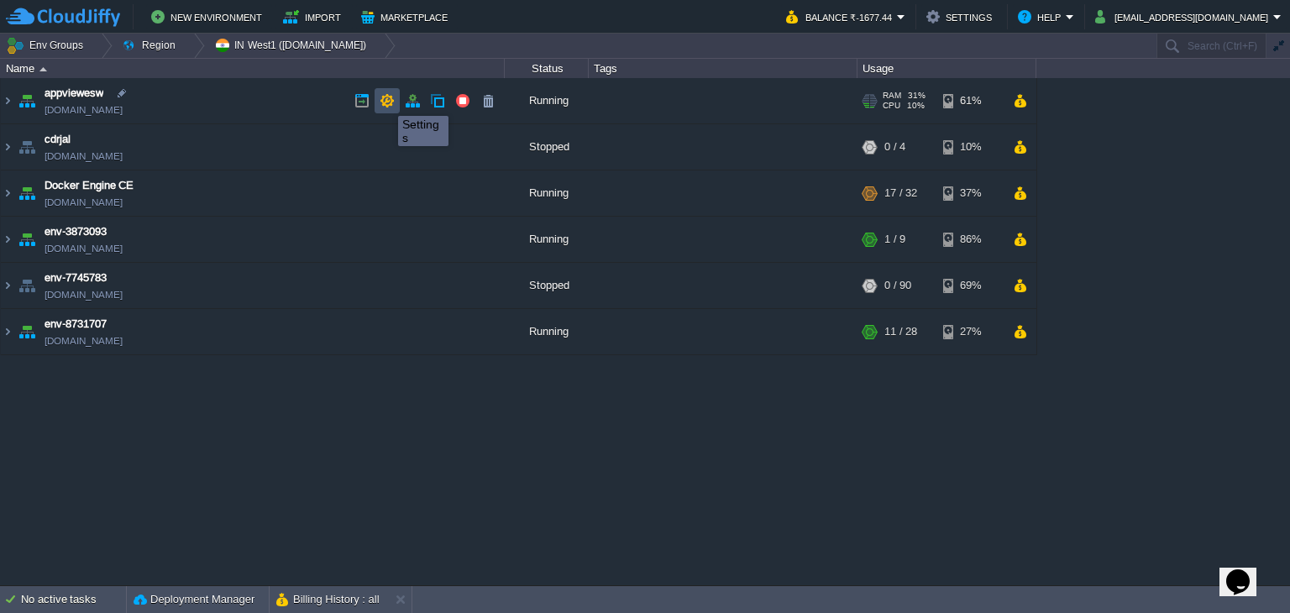
click at [387, 101] on button "button" at bounding box center [387, 100] width 15 height 15
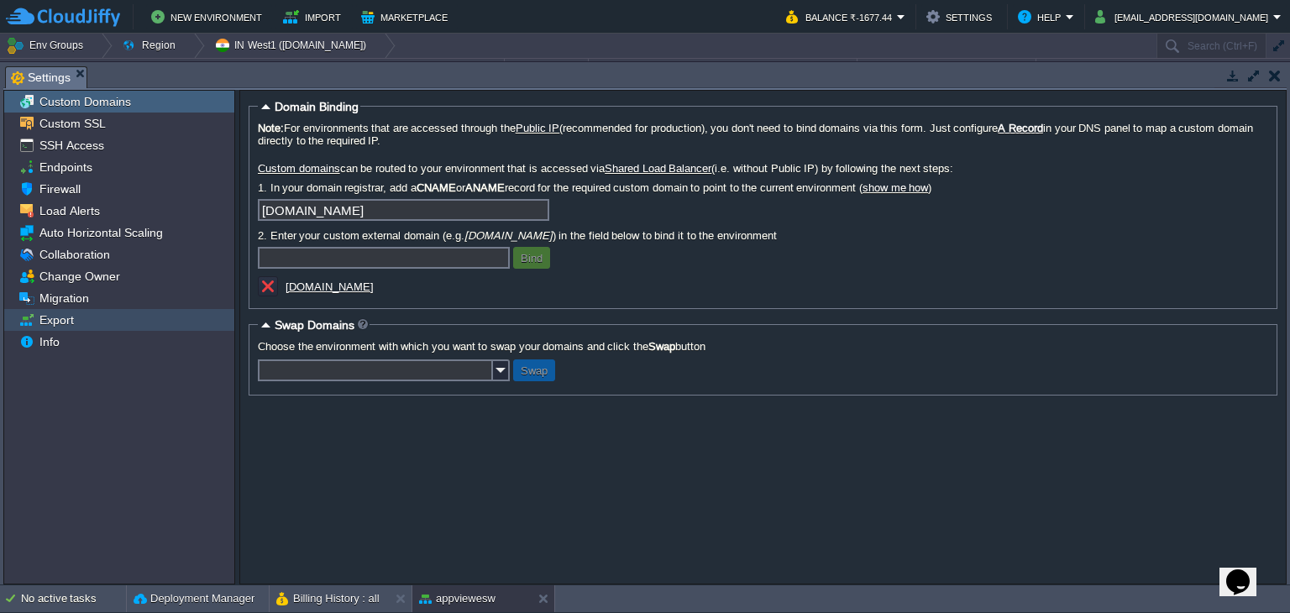
click at [98, 315] on div "Export" at bounding box center [119, 320] width 230 height 22
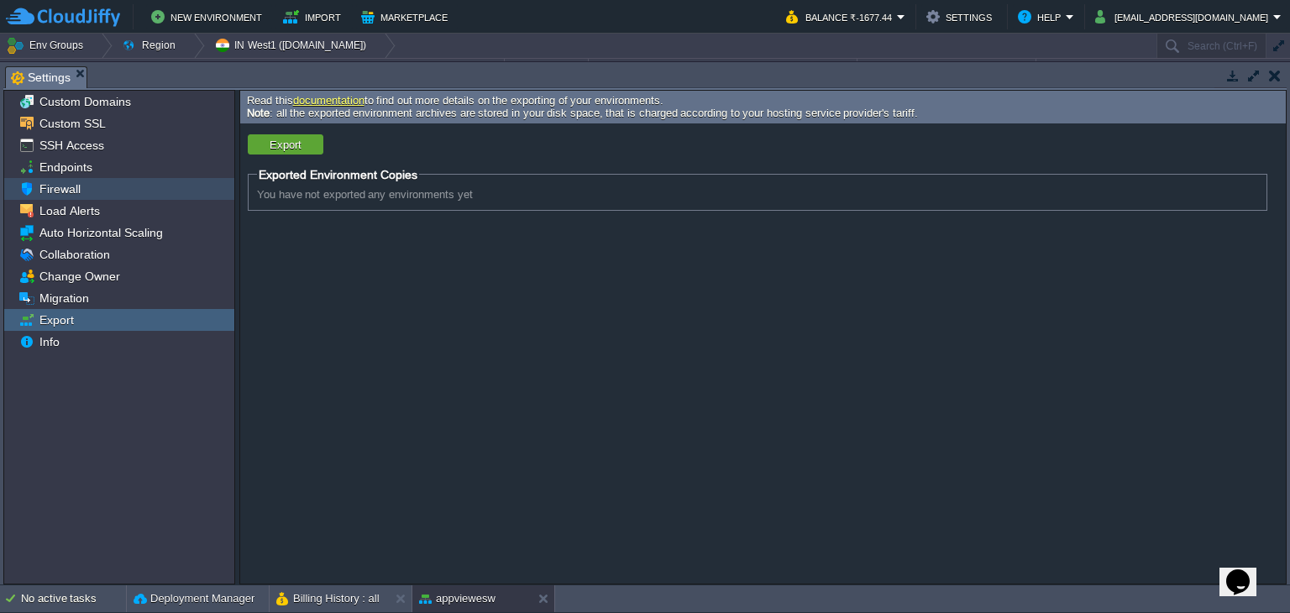
click at [141, 184] on div "Firewall" at bounding box center [119, 189] width 230 height 22
